Goal: Information Seeking & Learning: Check status

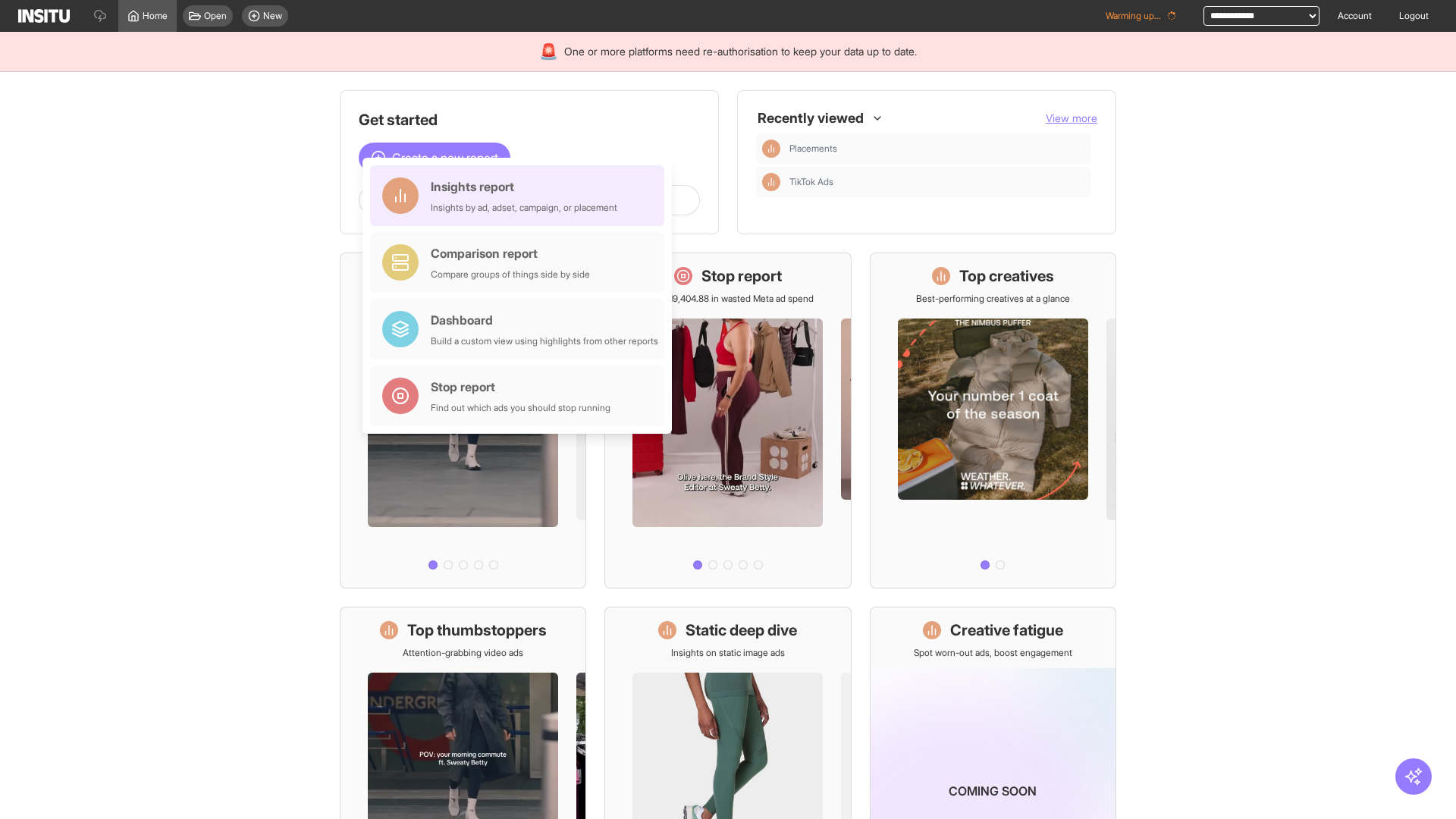
click at [521, 195] on div "Insights report Insights by ad, adset, campaign, or placement" at bounding box center [524, 195] width 186 height 36
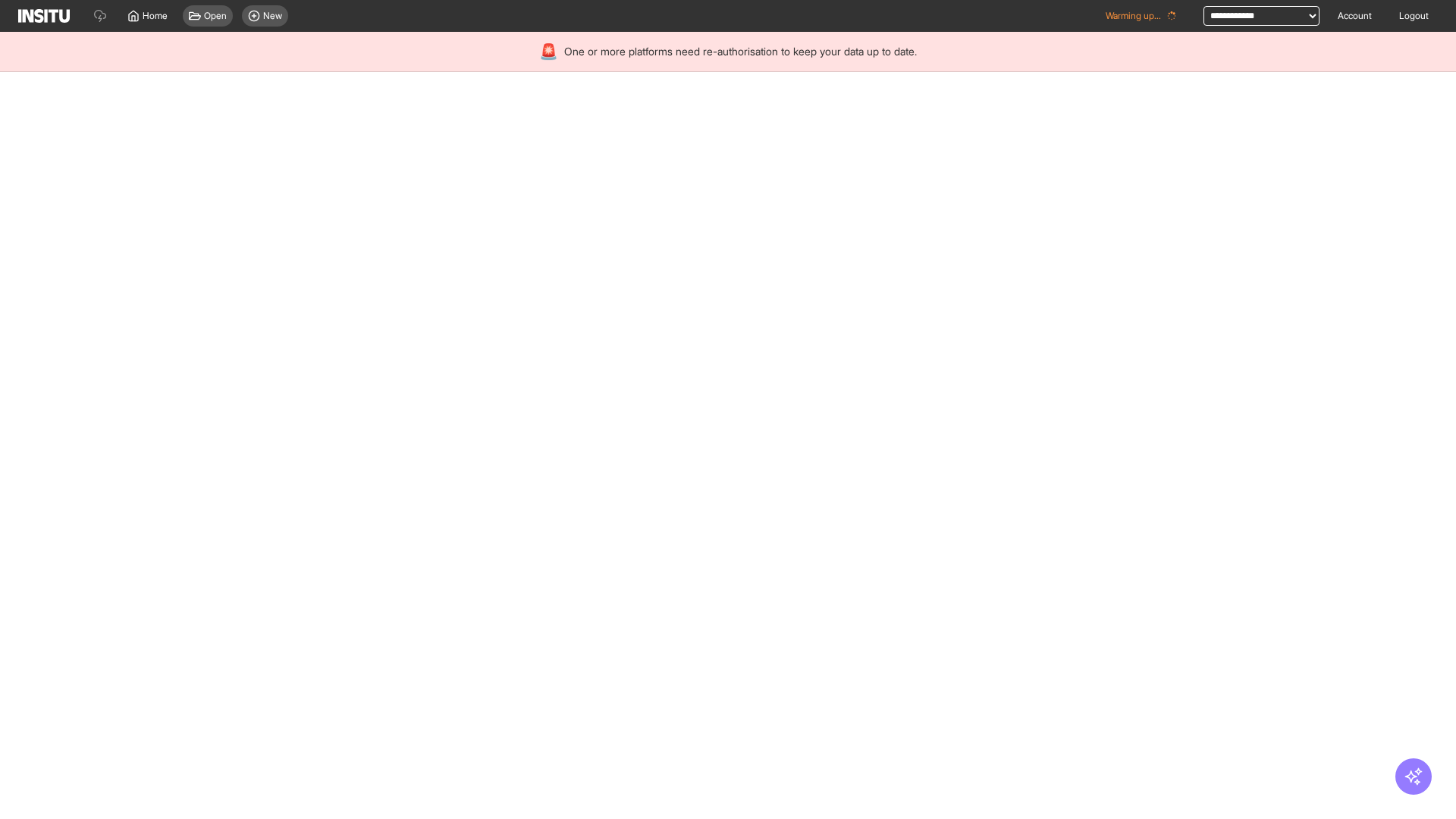
select select "**"
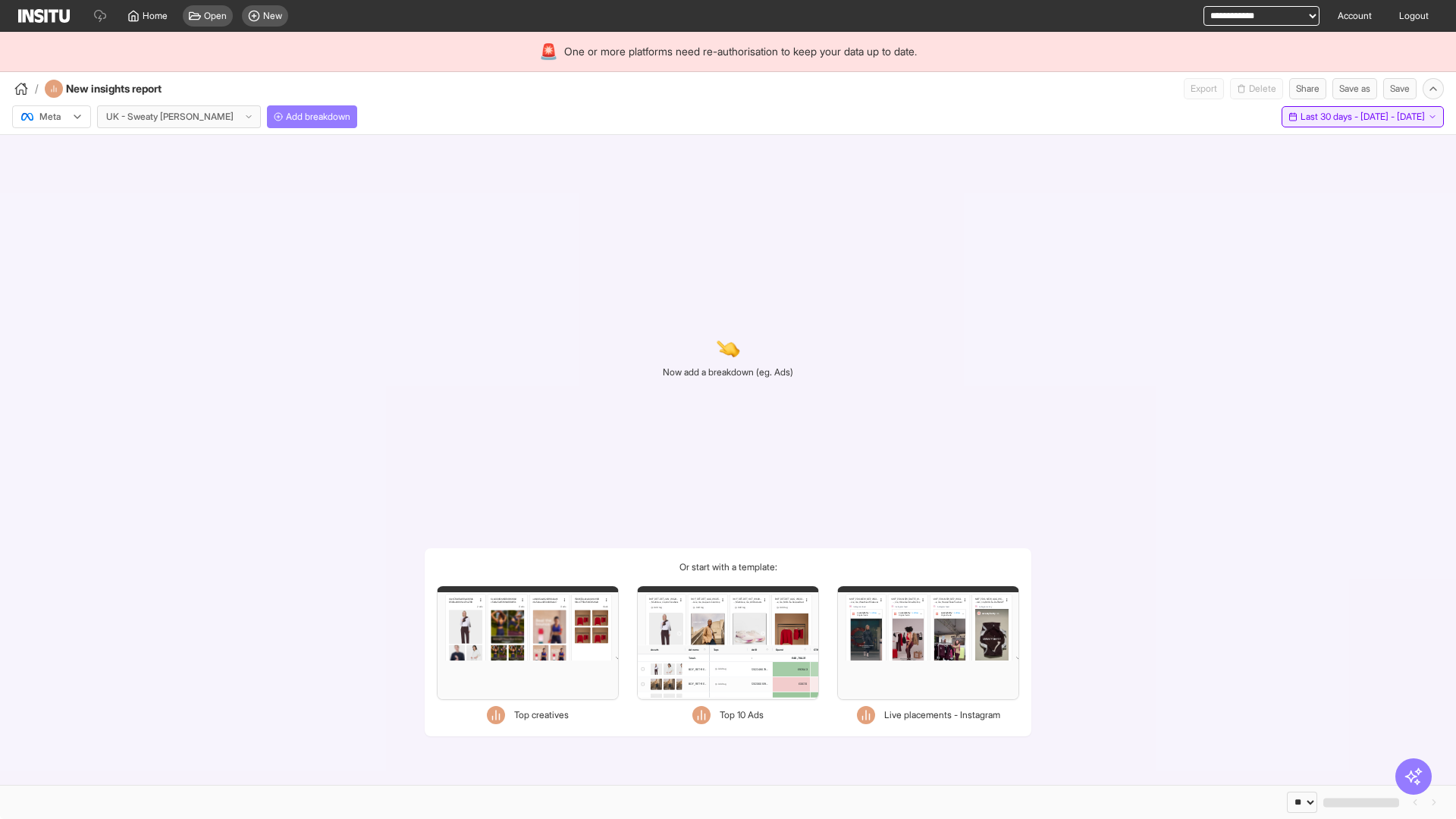
click at [1328, 117] on span "Last 30 days - [DATE] - [DATE]" at bounding box center [1363, 116] width 125 height 12
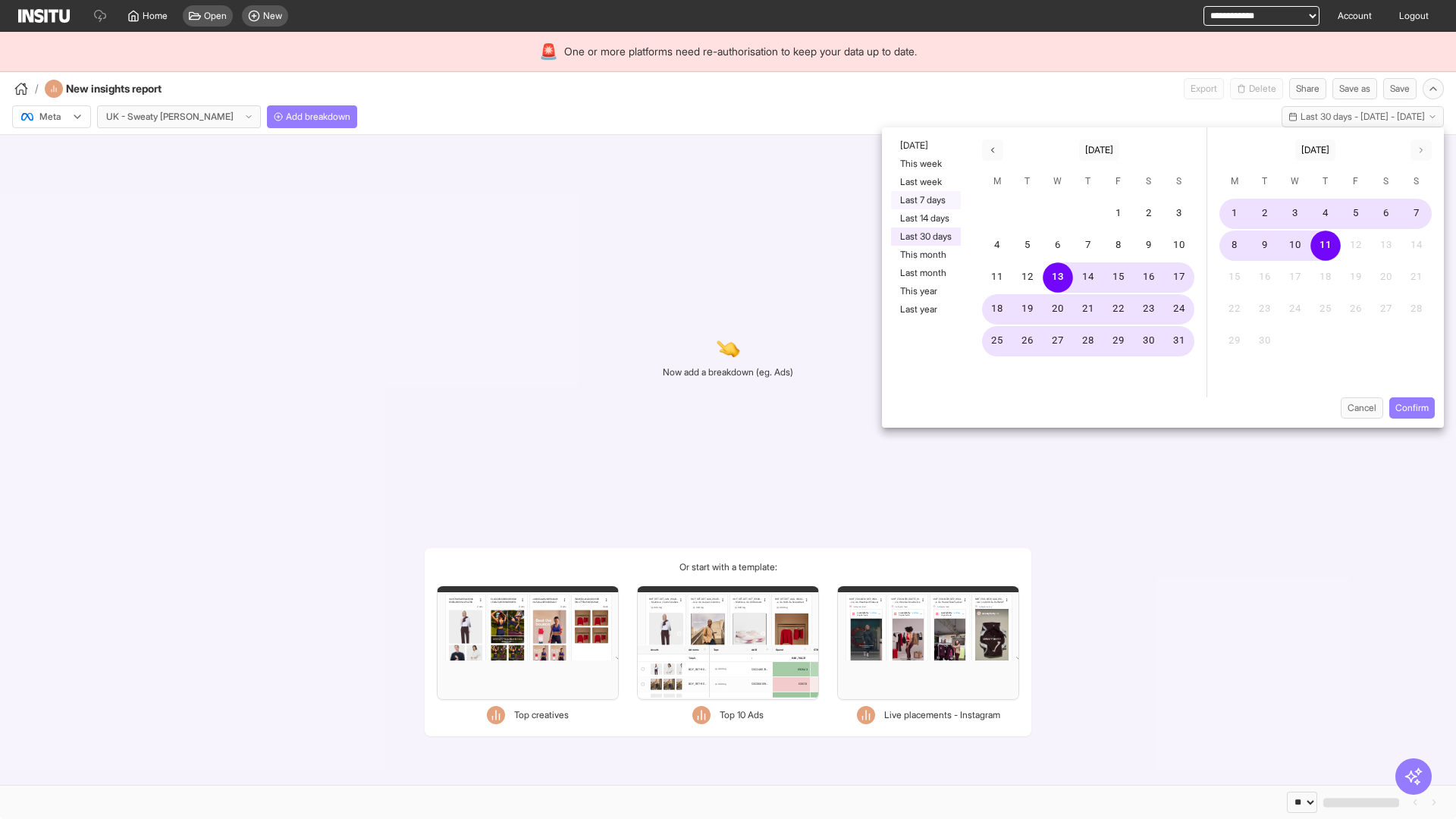
click at [925, 200] on button "Last 7 days" at bounding box center [926, 200] width 70 height 18
